Goal: Go to known website: Go to known website

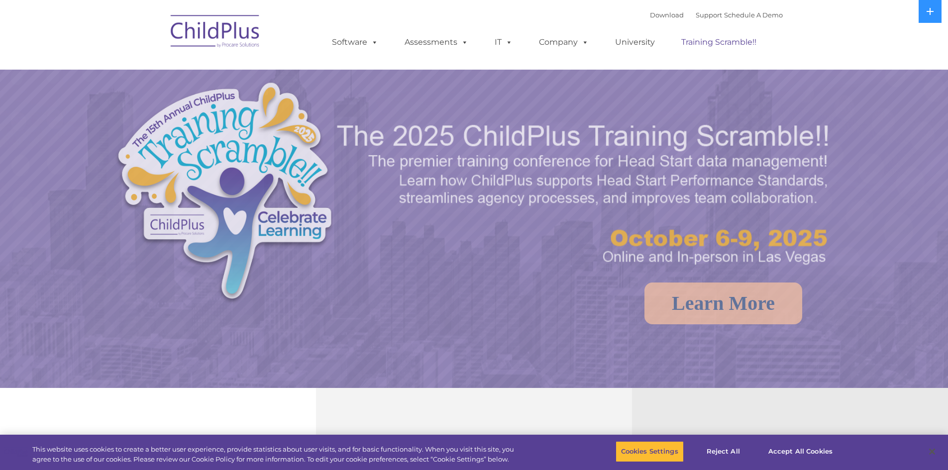
select select "MEDIUM"
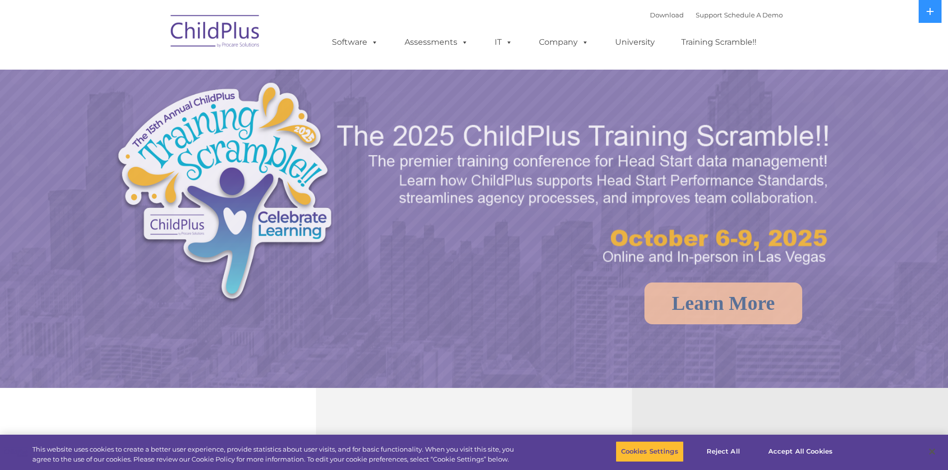
select select "MEDIUM"
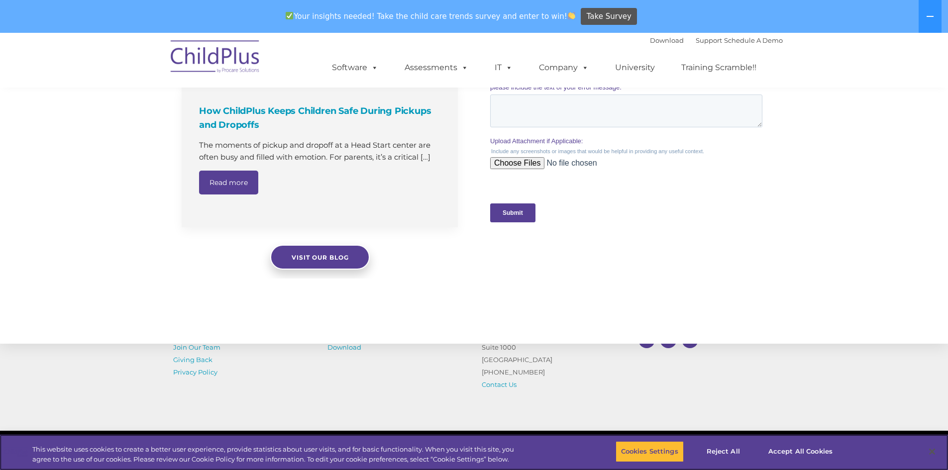
scroll to position [1004, 0]
